Goal: Task Accomplishment & Management: Manage account settings

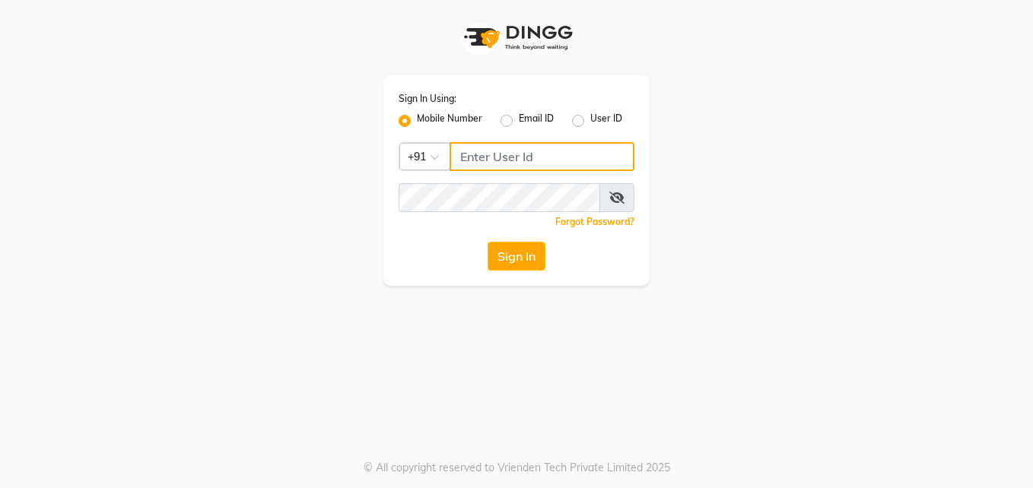
click at [458, 154] on input "Username" at bounding box center [541, 156] width 185 height 29
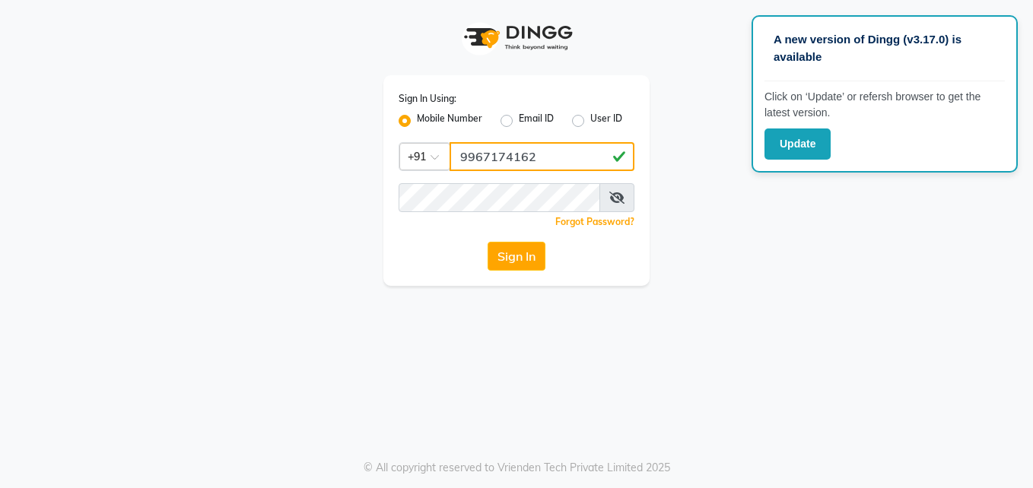
type input "9967174162"
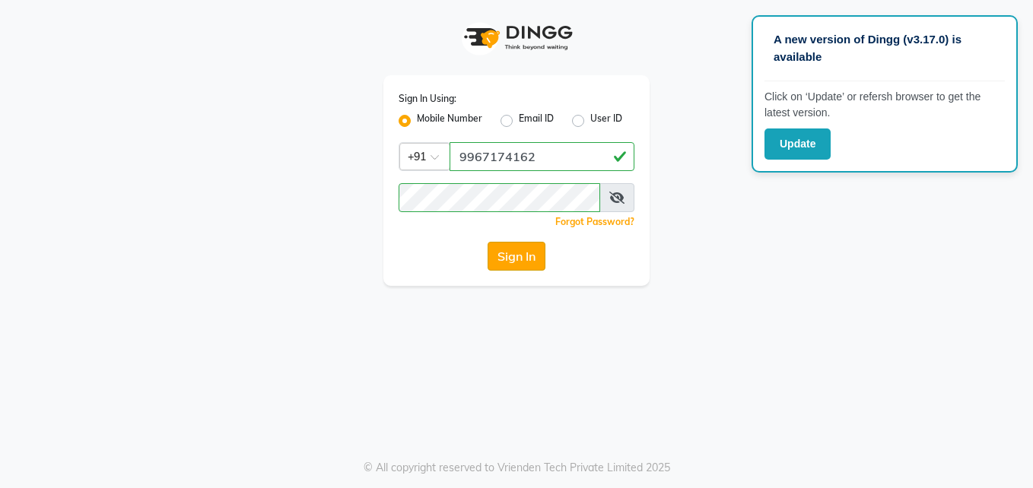
click at [499, 250] on button "Sign In" at bounding box center [517, 256] width 58 height 29
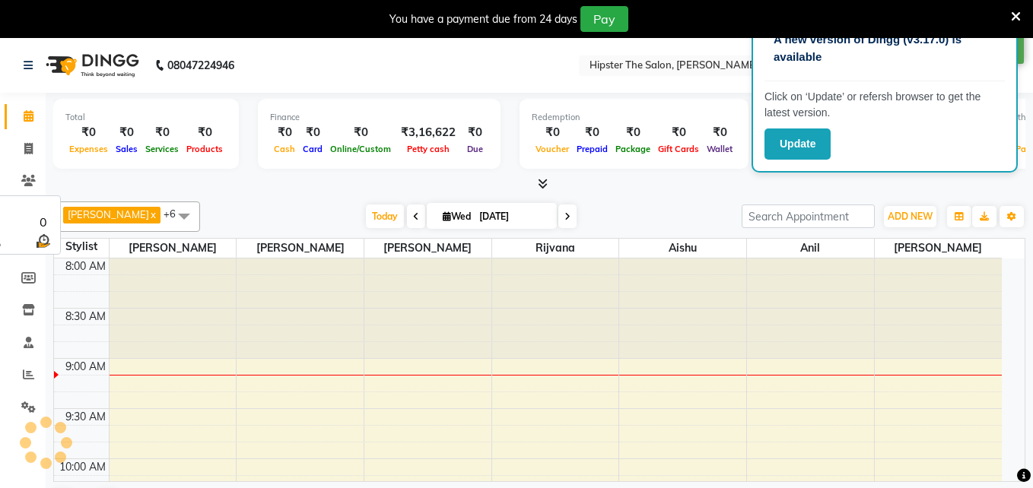
select select "en"
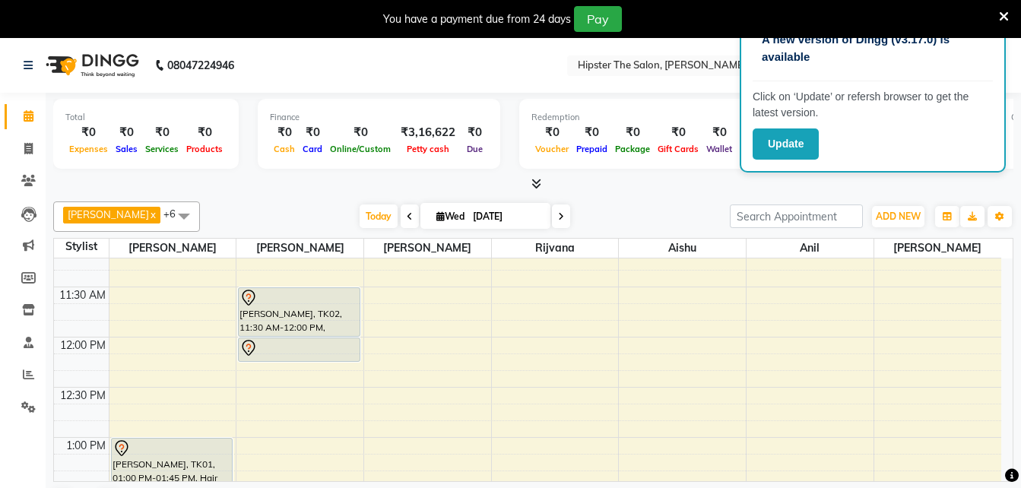
scroll to position [339, 0]
